Goal: Information Seeking & Learning: Learn about a topic

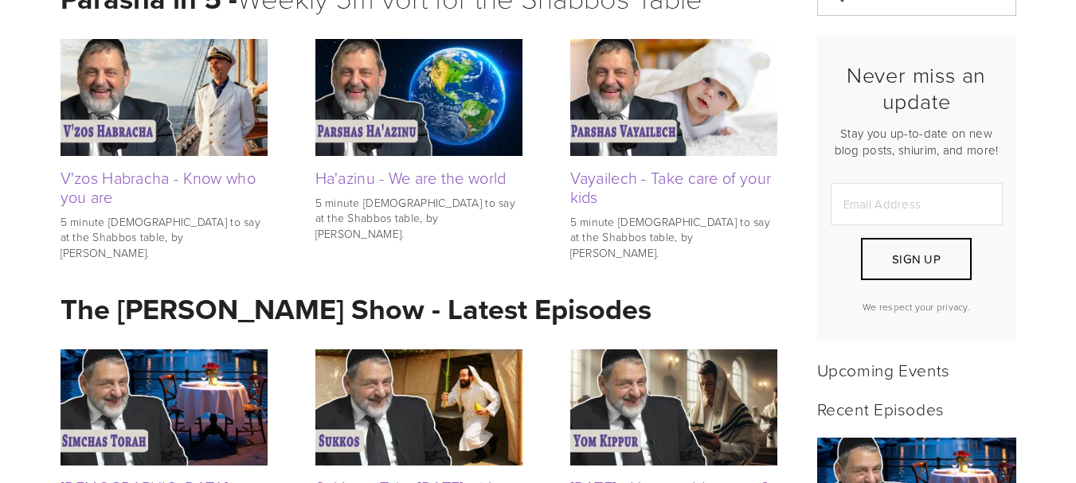
scroll to position [529, 0]
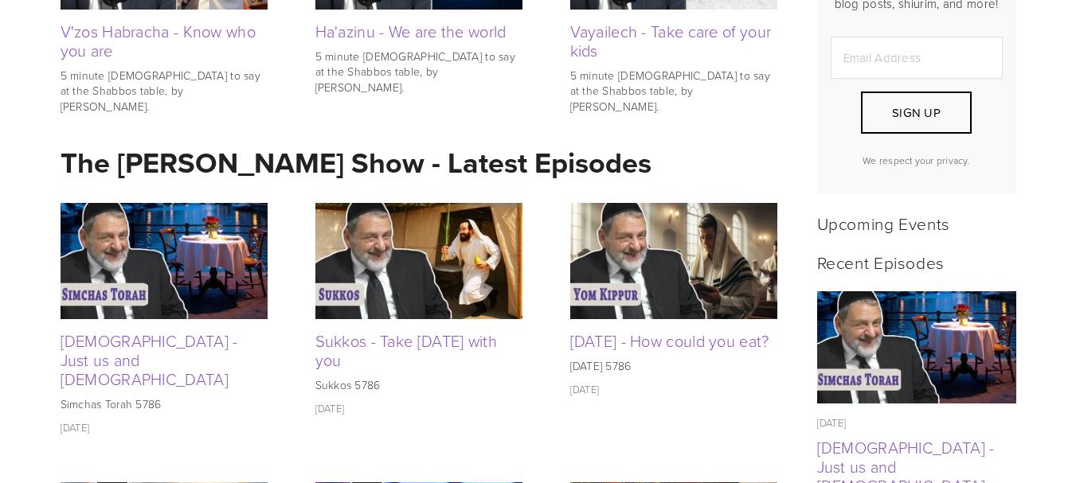
click at [158, 249] on img at bounding box center [164, 261] width 207 height 116
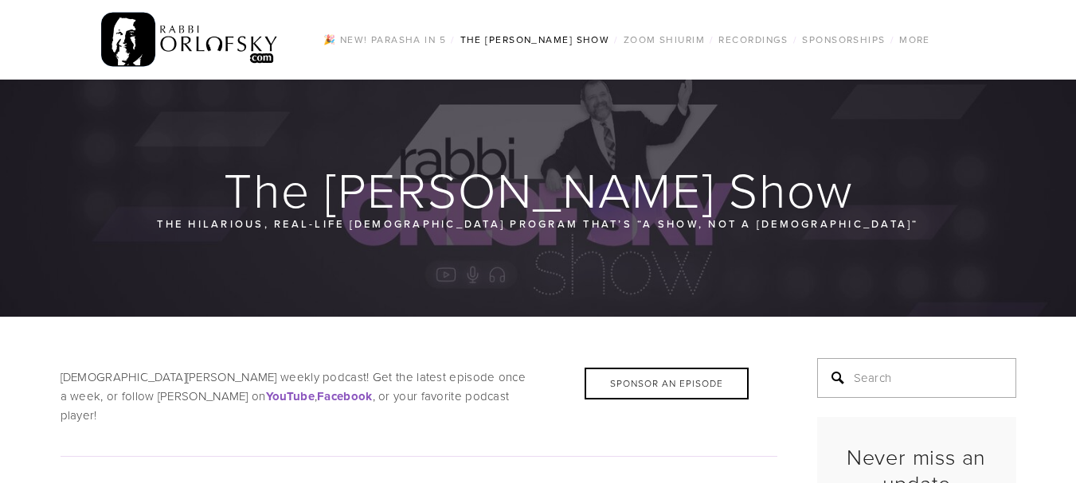
click at [892, 391] on input "Search" at bounding box center [916, 378] width 199 height 40
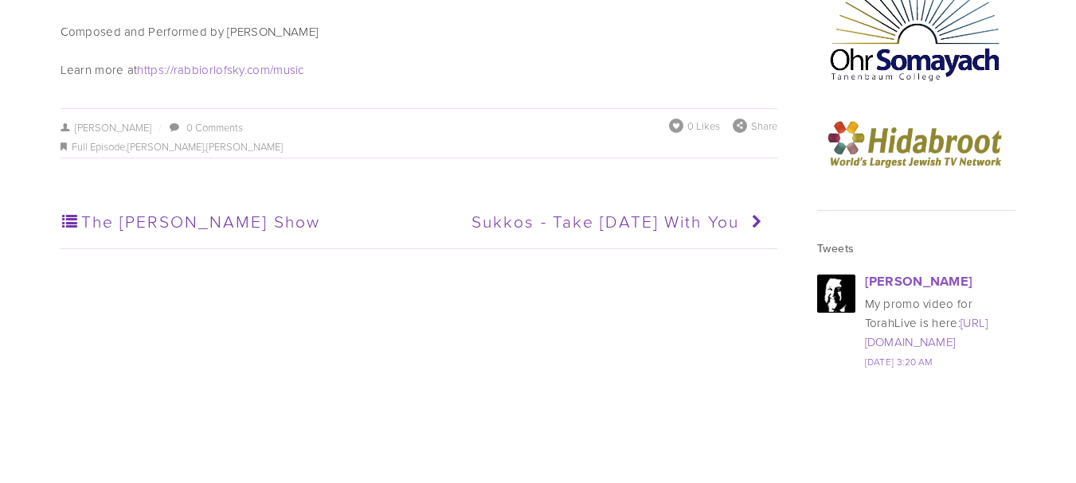
scroll to position [1851, 0]
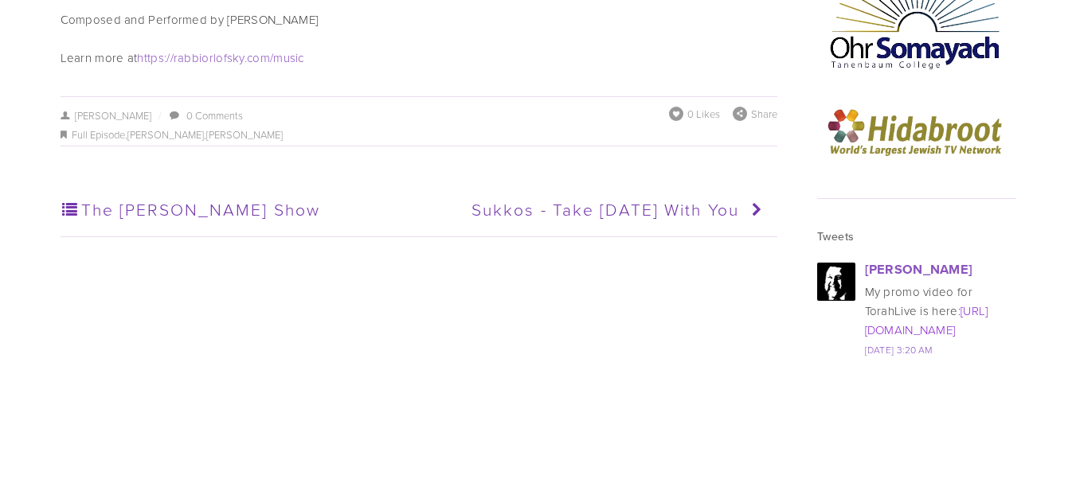
click at [930, 313] on link "[URL][DOMAIN_NAME]" at bounding box center [926, 321] width 123 height 36
